Goal: Navigation & Orientation: Go to known website

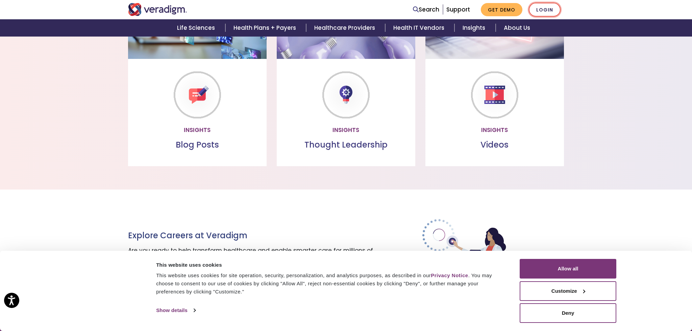
click at [544, 11] on link "Login" at bounding box center [545, 10] width 32 height 14
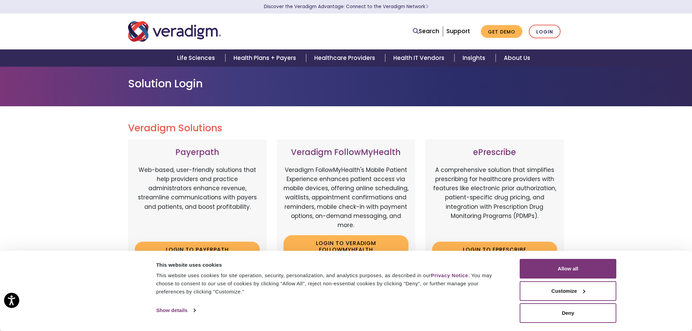
drag, startPoint x: 304, startPoint y: 124, endPoint x: 335, endPoint y: 115, distance: 32.6
click at [305, 123] on h2 "Veradigm Solutions" at bounding box center [346, 127] width 436 height 11
click at [549, 32] on link "Login" at bounding box center [545, 32] width 32 height 14
